Goal: Task Accomplishment & Management: Complete application form

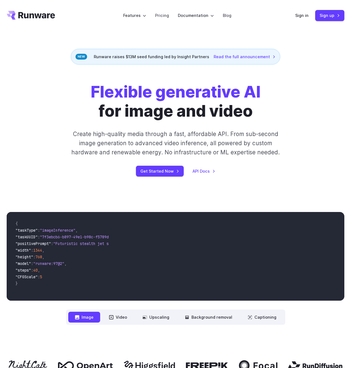
click at [71, 129] on div "Flexible generative AI for image and video Create high-quality media through a …" at bounding box center [176, 129] width 270 height 94
click at [54, 127] on div "Flexible generative AI for image and video Create high-quality media through a …" at bounding box center [176, 129] width 270 height 94
drag, startPoint x: 289, startPoint y: 95, endPoint x: 327, endPoint y: 37, distance: 69.1
click at [289, 95] on div "Flexible generative AI for image and video Create high-quality media through a …" at bounding box center [176, 129] width 270 height 94
click at [329, 79] on div "Flexible generative AI for image and video Create high-quality media through a …" at bounding box center [175, 130] width 351 height 130
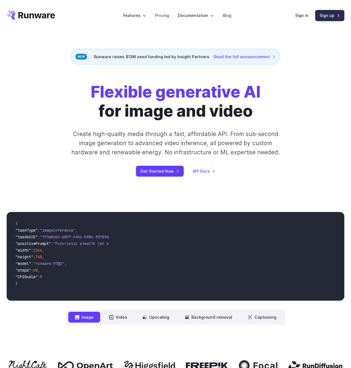
drag, startPoint x: 327, startPoint y: 14, endPoint x: 325, endPoint y: 17, distance: 3.4
click at [327, 14] on link "Sign up" at bounding box center [329, 15] width 29 height 11
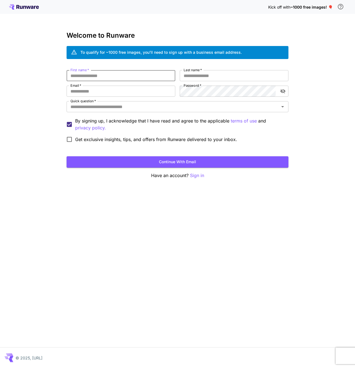
click at [104, 76] on input "First name   *" at bounding box center [121, 75] width 109 height 11
click at [103, 76] on input "First name   *" at bounding box center [121, 75] width 109 height 11
click at [102, 76] on input "First name   *" at bounding box center [121, 75] width 109 height 11
type input "*"
click at [92, 220] on div "Kick off with ~1000 free images! 🎈 Welcome to Runware To qualify for ~1000 free…" at bounding box center [177, 184] width 355 height 368
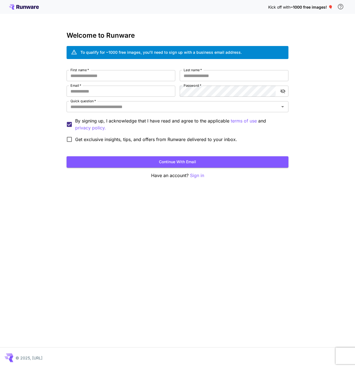
click at [94, 219] on div "Kick off with ~1000 free images! 🎈 Welcome to Runware To qualify for ~1000 free…" at bounding box center [177, 184] width 355 height 368
